Goal: Transaction & Acquisition: Subscribe to service/newsletter

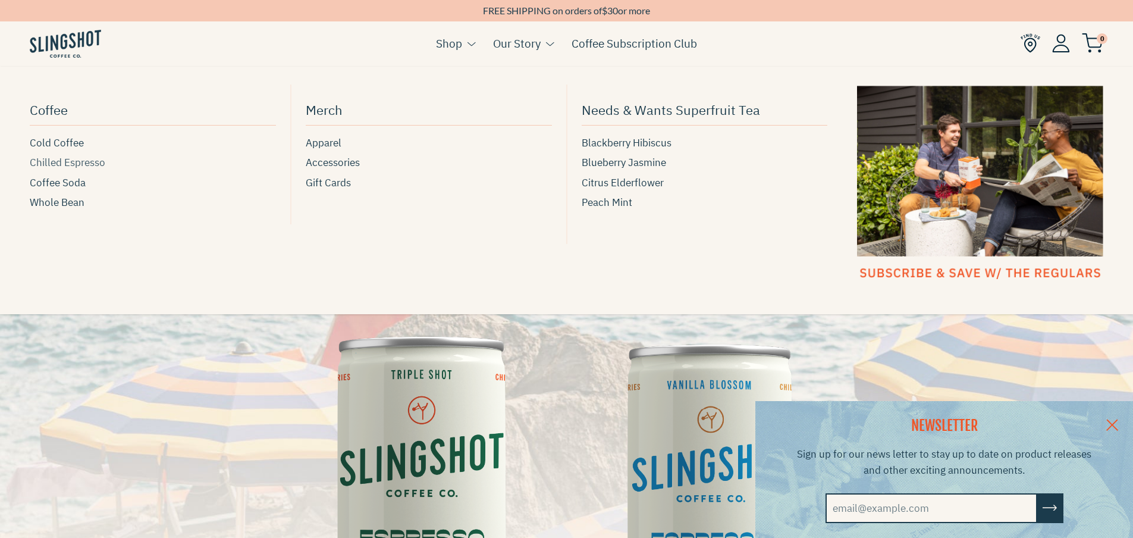
click at [83, 165] on span "Chilled Espresso" at bounding box center [68, 163] width 76 height 16
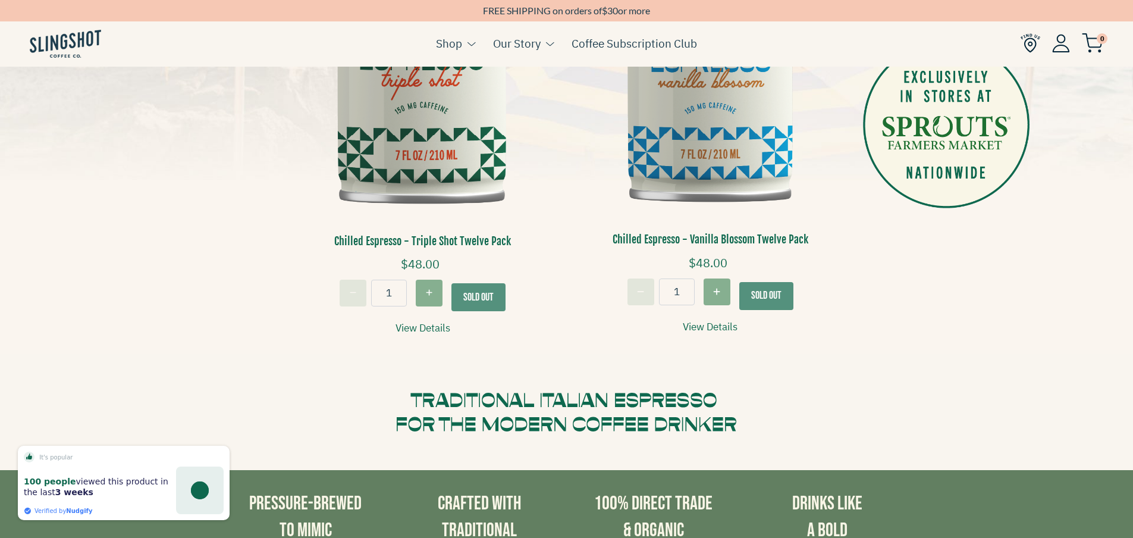
scroll to position [476, 0]
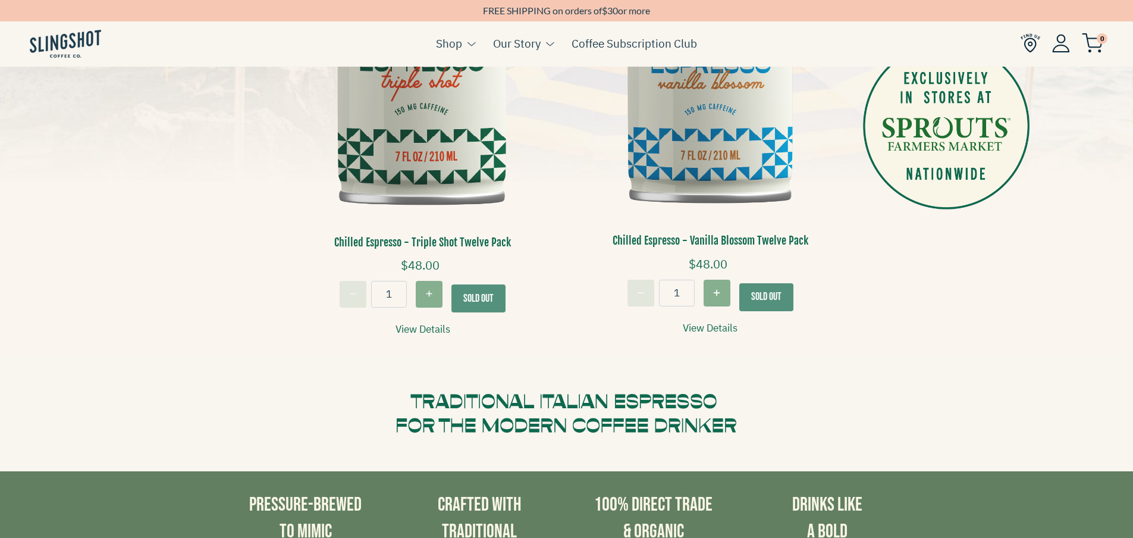
click at [431, 296] on icon "Increase quantity for Chilled Espresso - Triple Shot Twelve Pack" at bounding box center [429, 294] width 7 height 7
click at [354, 295] on icon "Decrease quantity for Chilled Espresso - Triple Shot Twelve Pack" at bounding box center [353, 294] width 7 height 1
type input "1"
click at [428, 322] on link "View Details" at bounding box center [422, 329] width 55 height 16
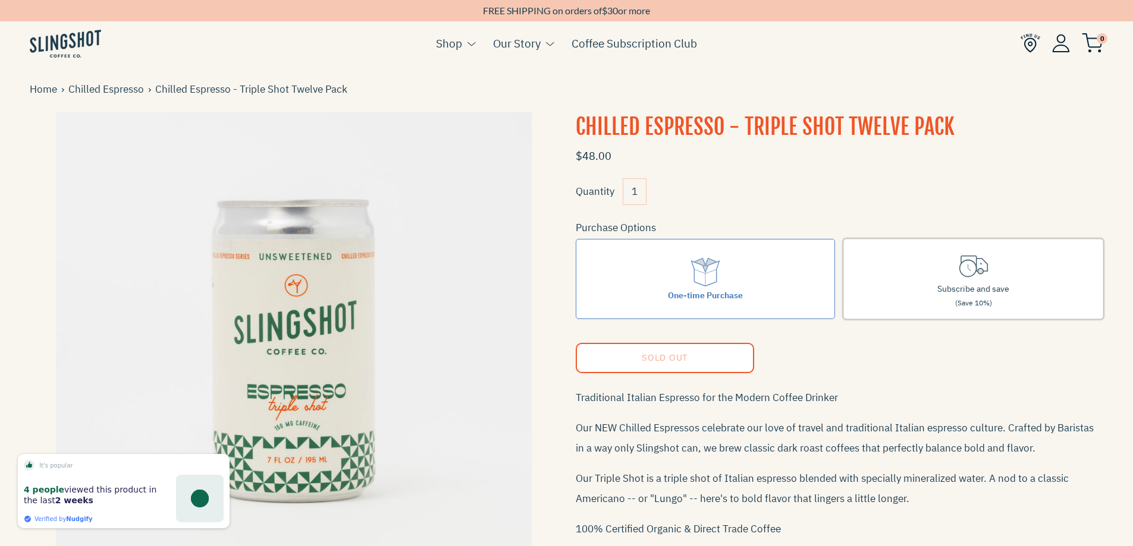
click at [932, 281] on label "Subscribe and save (Save 10%)" at bounding box center [973, 279] width 260 height 80
click at [0, 0] on input "Subscribe and save (Save 10%)" at bounding box center [0, 0] width 0 height 0
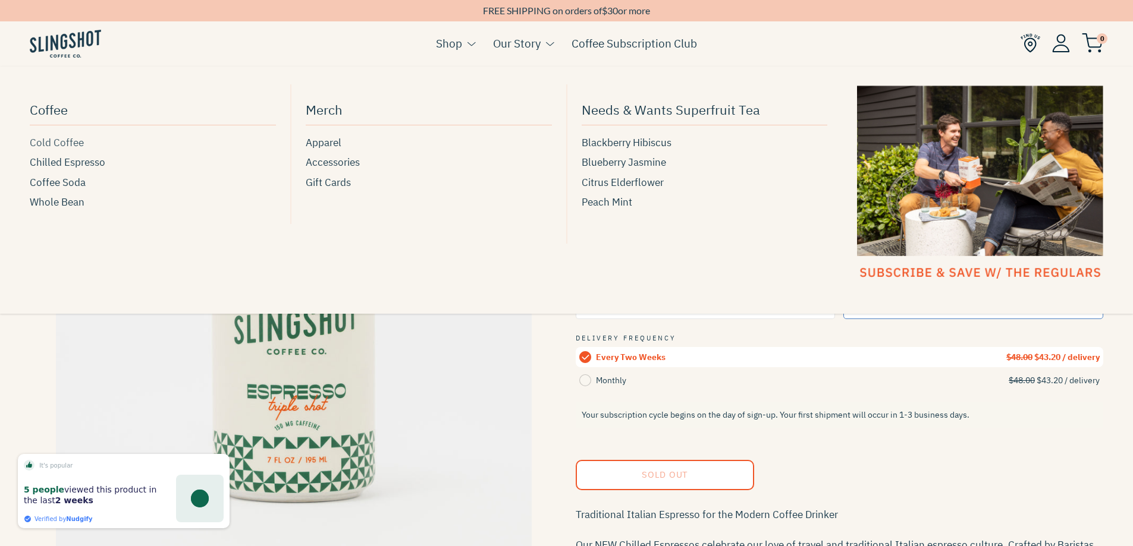
click at [67, 142] on span "Cold Coffee" at bounding box center [57, 143] width 54 height 16
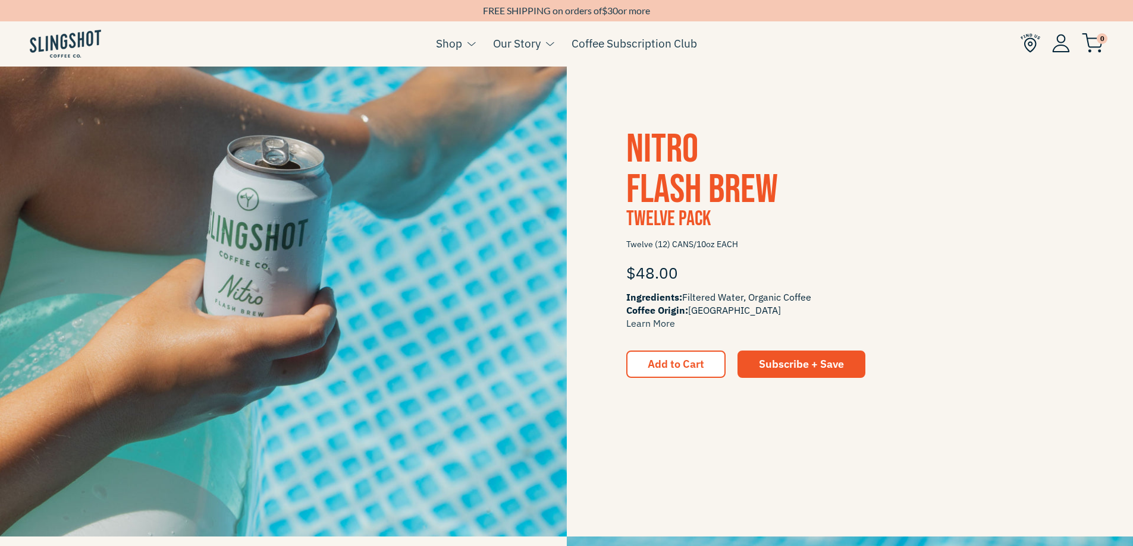
scroll to position [892, 0]
